Goal: Learn about a topic

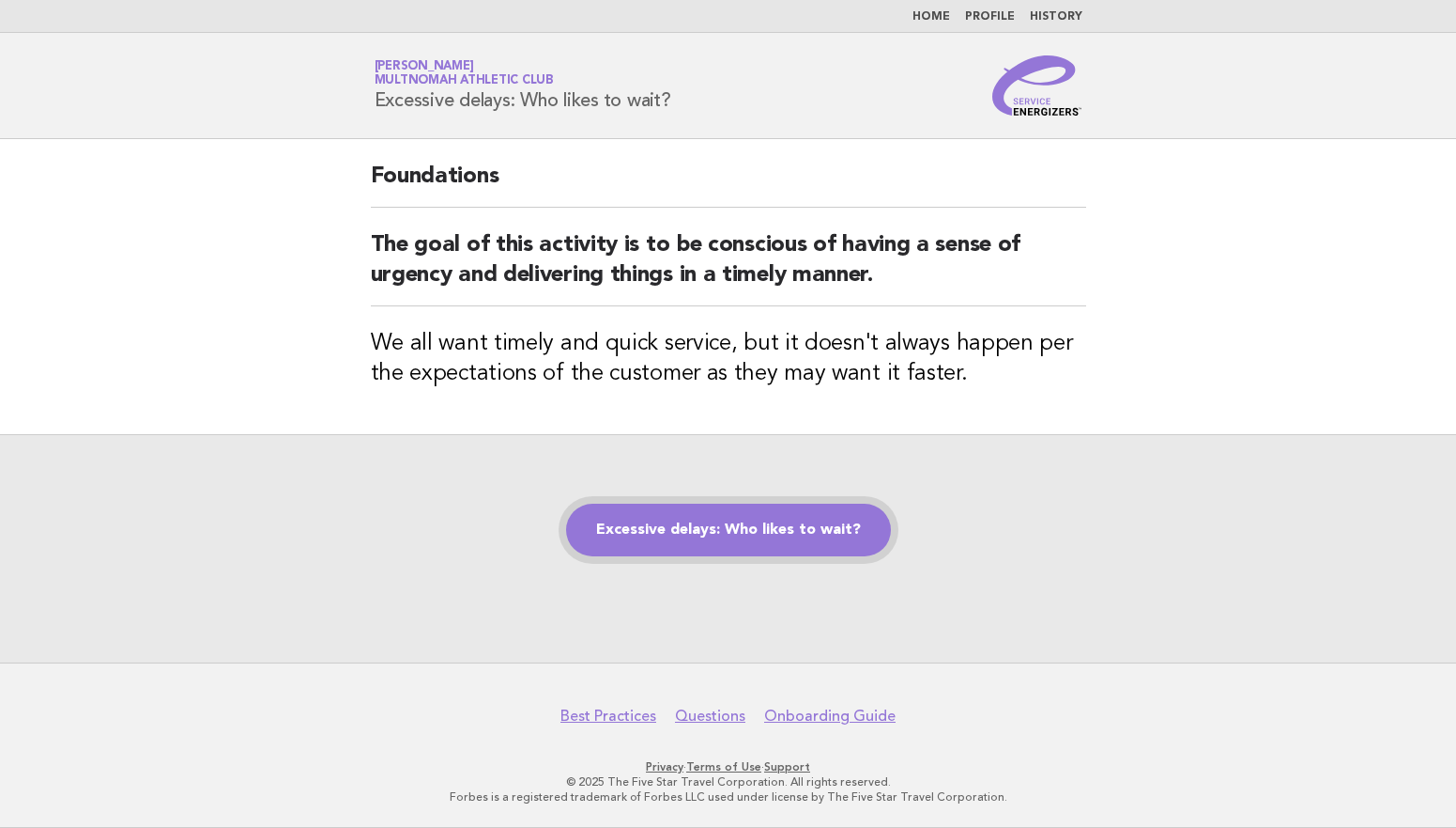
click at [752, 521] on link "Excessive delays: Who likes to wait?" at bounding box center [728, 530] width 324 height 52
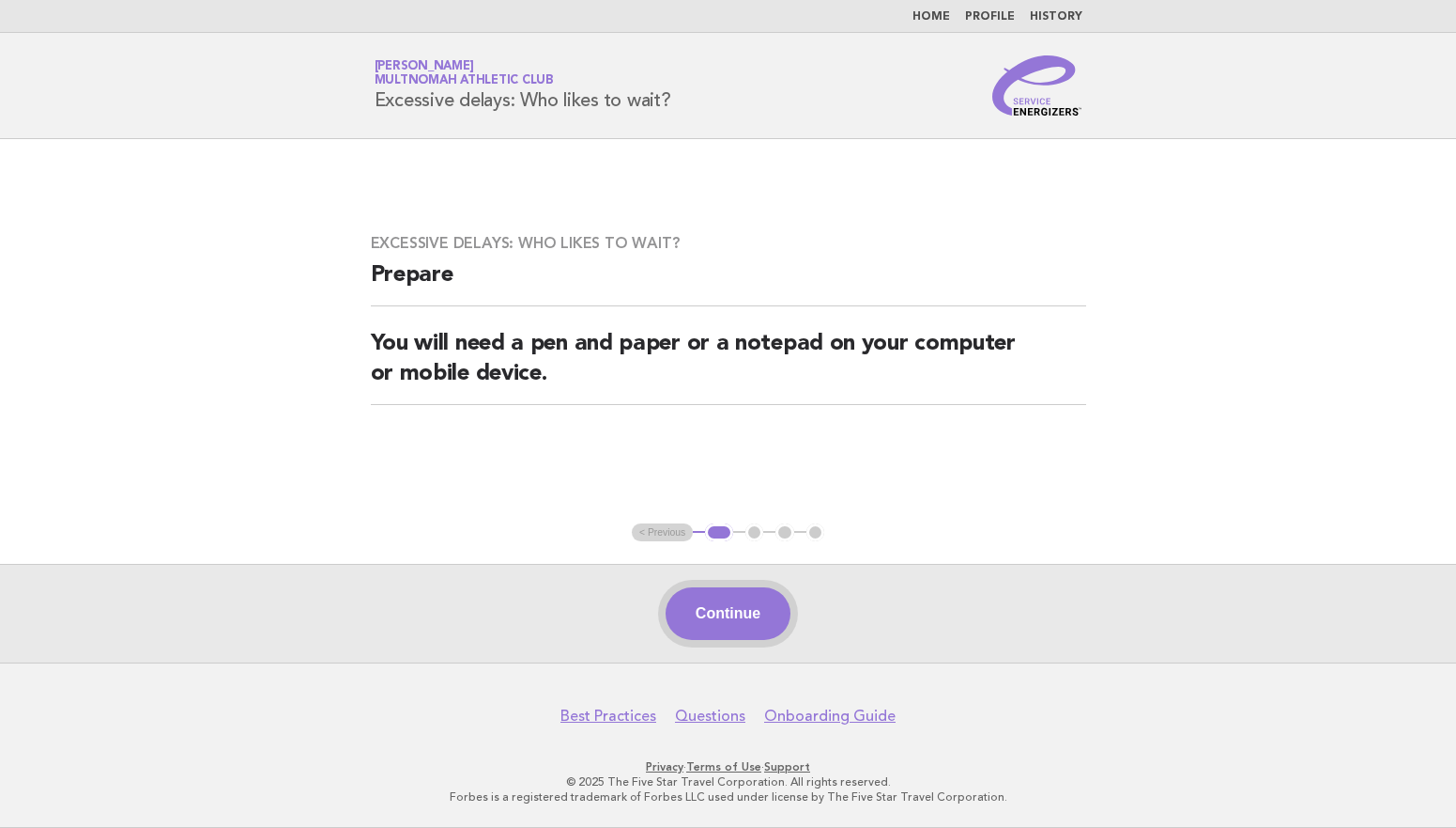
click at [725, 604] on button "Continue" at bounding box center [728, 613] width 125 height 52
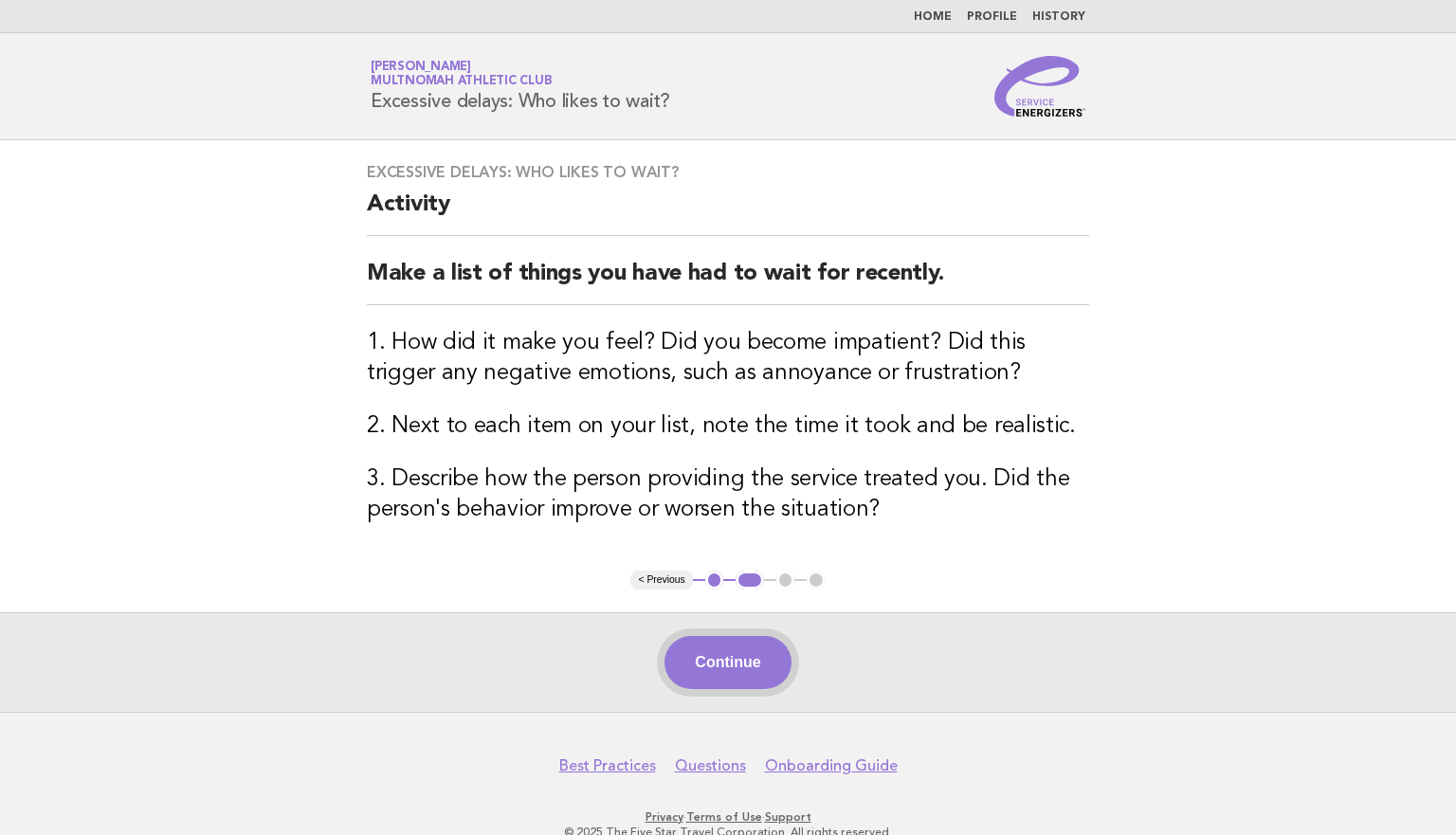
click at [735, 671] on button "Continue" at bounding box center [728, 663] width 126 height 53
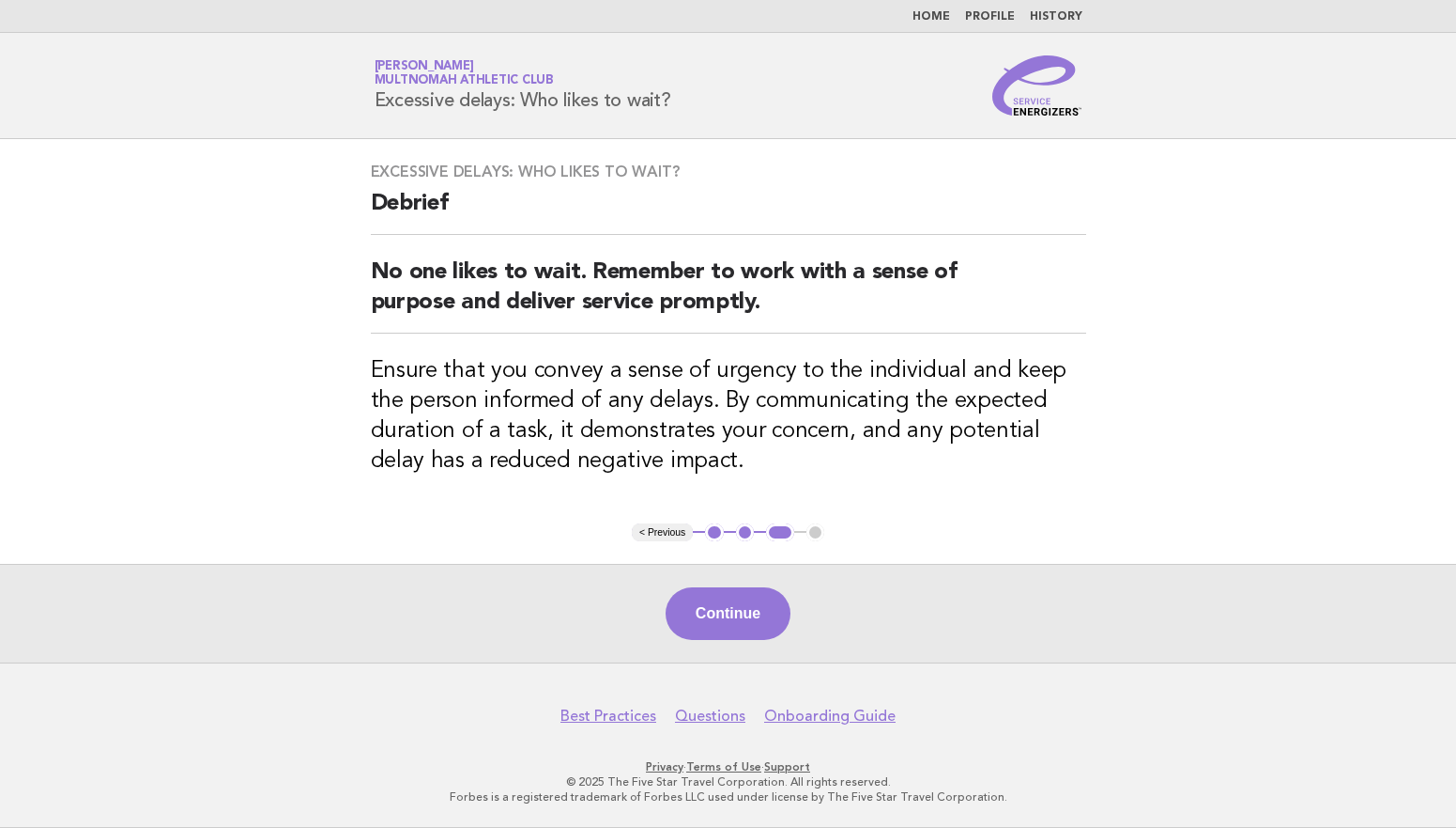
click at [724, 663] on div "Continue" at bounding box center [728, 613] width 1456 height 99
click at [737, 628] on button "Continue" at bounding box center [728, 613] width 125 height 52
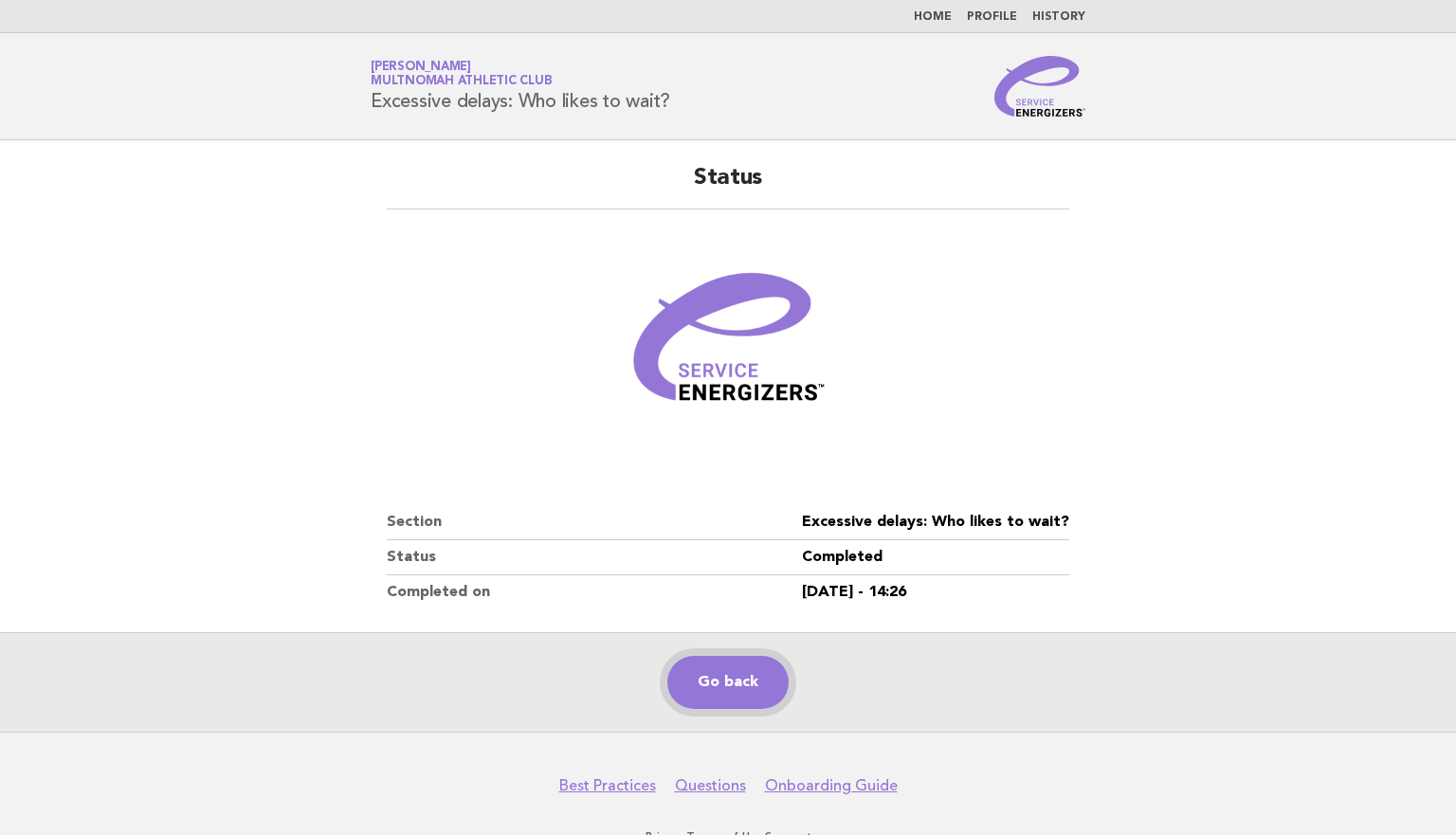
click at [719, 687] on link "Go back" at bounding box center [728, 682] width 122 height 53
